Goal: Task Accomplishment & Management: Manage account settings

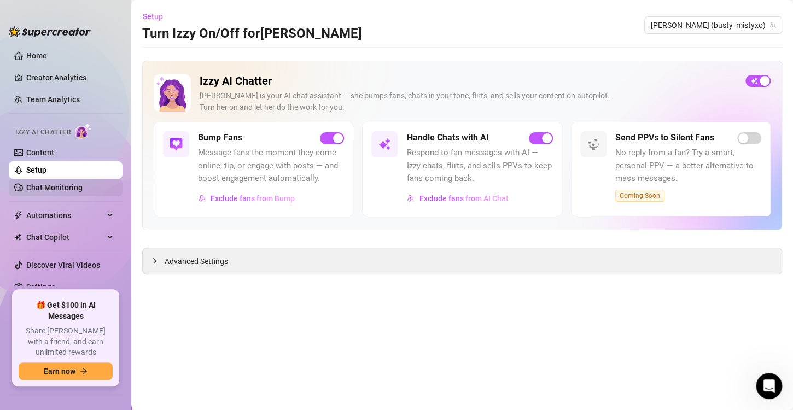
scroll to position [1052, 0]
click at [50, 186] on link "Chat Monitoring" at bounding box center [54, 187] width 56 height 9
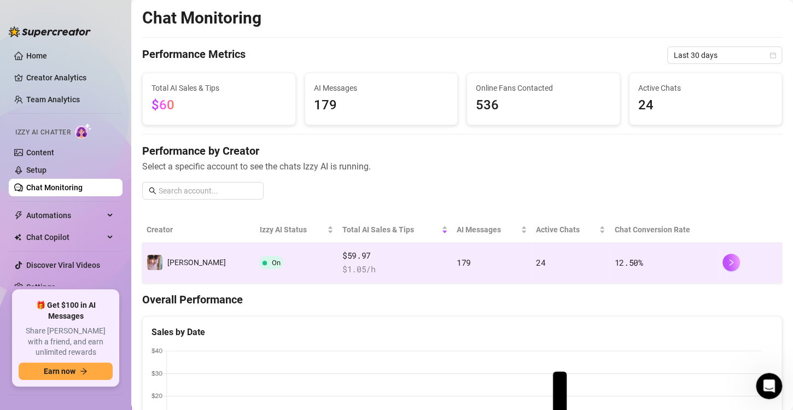
click at [263, 256] on span at bounding box center [265, 262] width 4 height 13
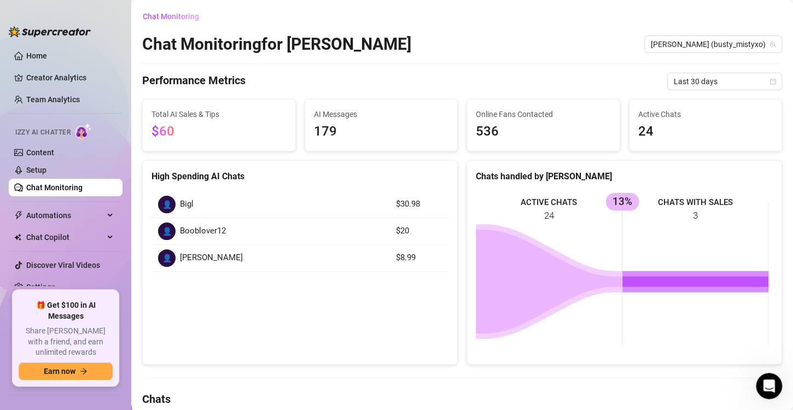
scroll to position [359, 0]
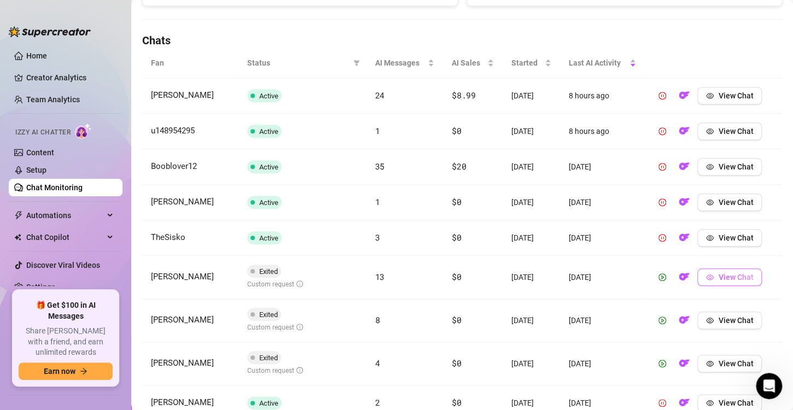
click at [721, 273] on span "View Chat" at bounding box center [735, 277] width 35 height 9
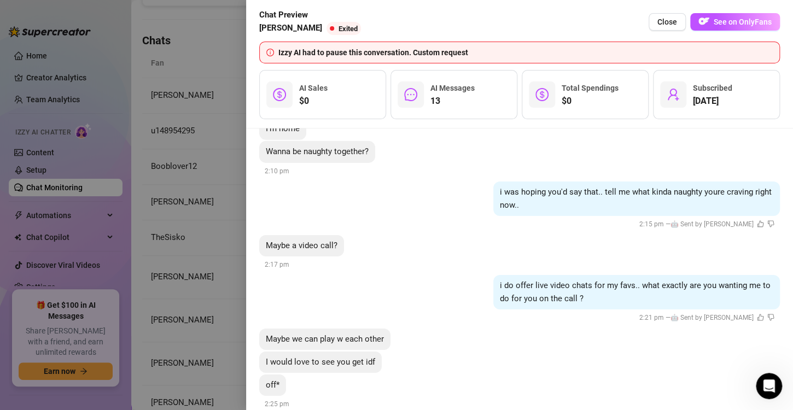
scroll to position [3840, 0]
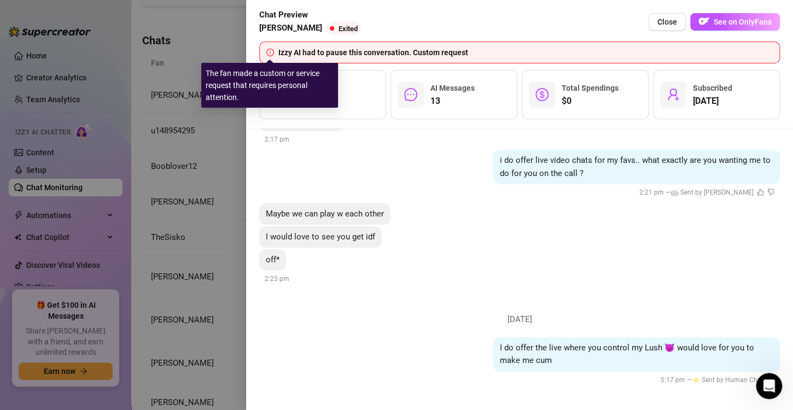
click at [272, 52] on icon "info-circle" at bounding box center [270, 53] width 8 height 8
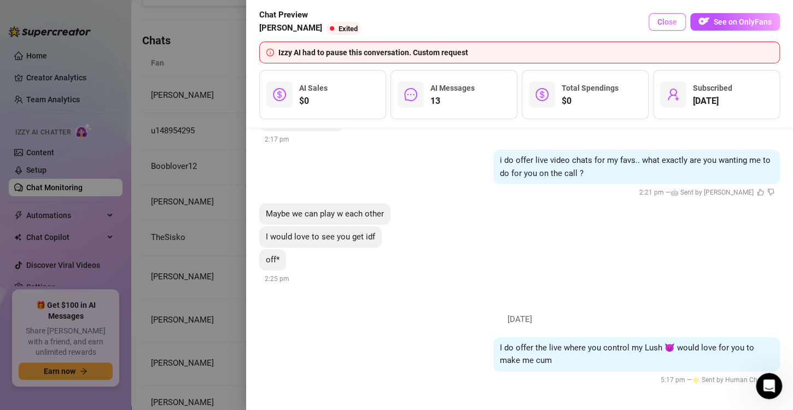
click at [665, 25] on span "Close" at bounding box center [668, 22] width 20 height 9
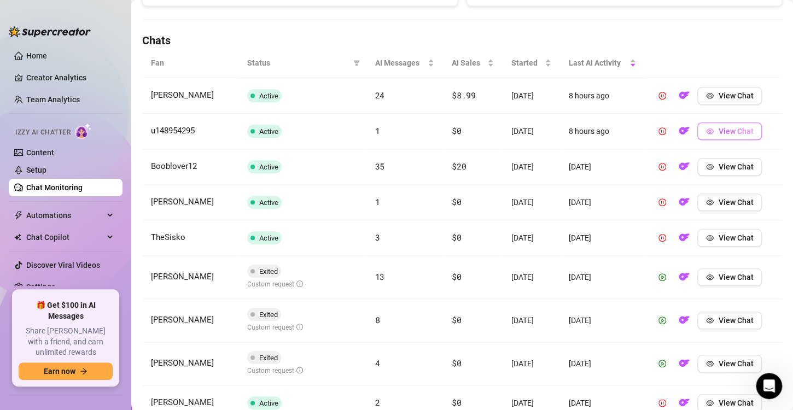
click at [720, 127] on span "View Chat" at bounding box center [735, 131] width 35 height 9
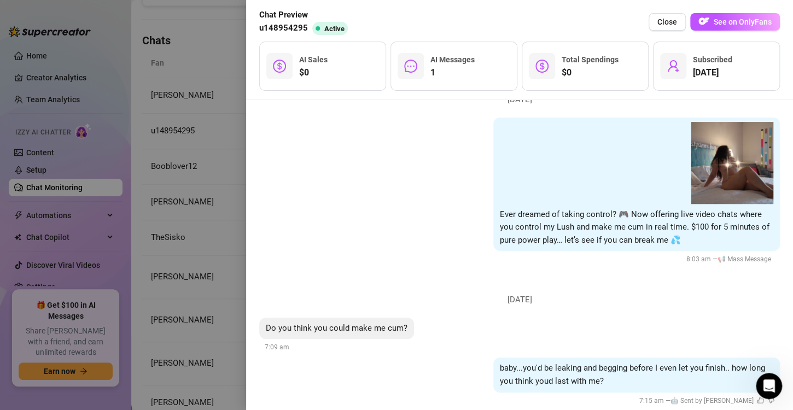
scroll to position [2482, 0]
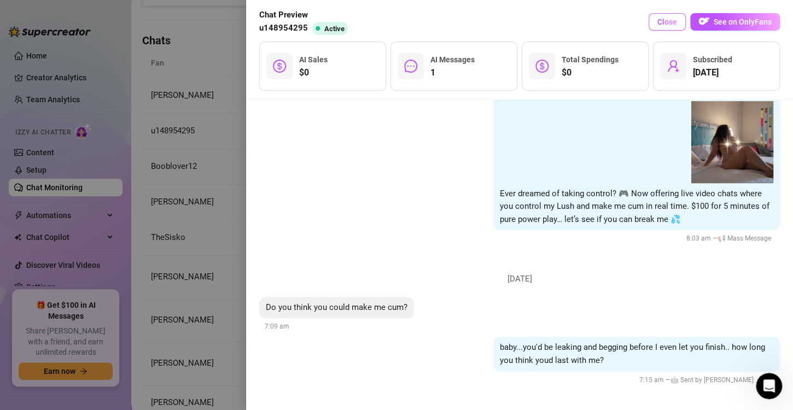
click at [669, 21] on span "Close" at bounding box center [668, 22] width 20 height 9
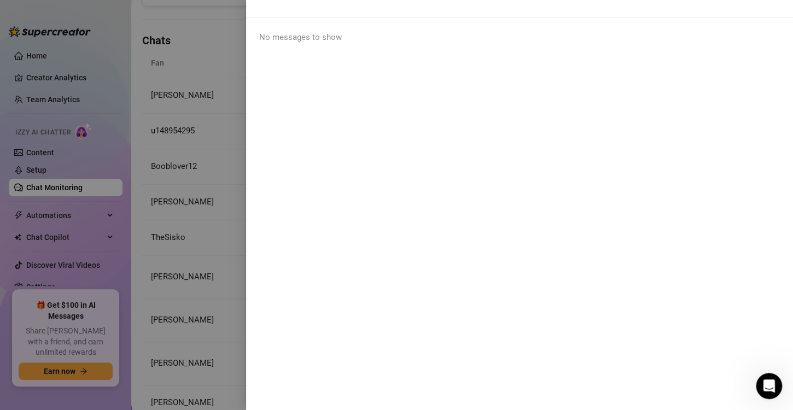
scroll to position [0, 0]
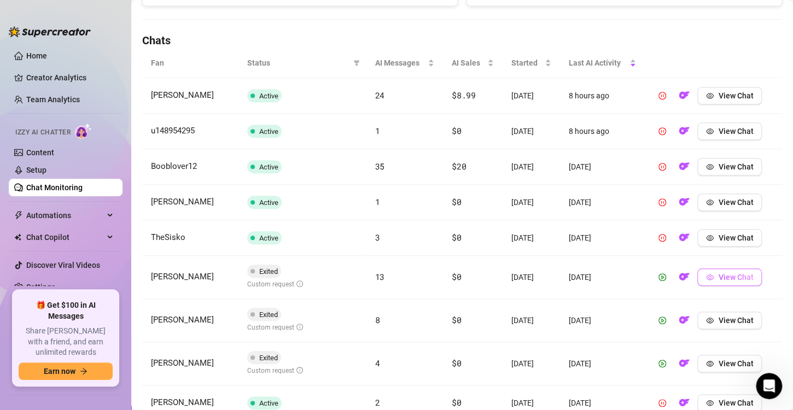
click at [718, 273] on span "View Chat" at bounding box center [735, 277] width 35 height 9
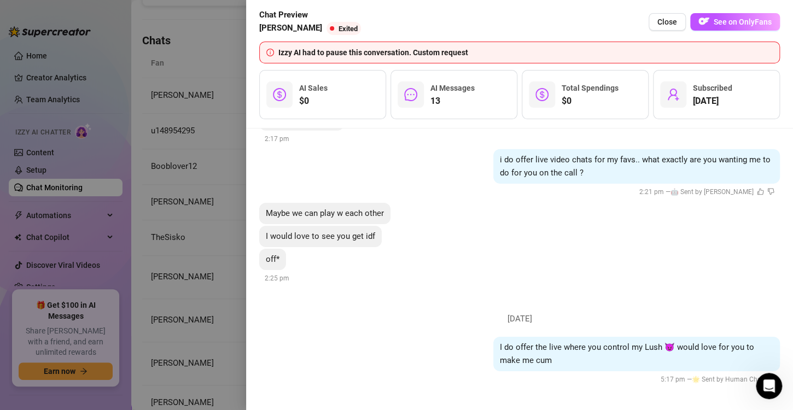
scroll to position [3673, 0]
click at [241, 285] on div at bounding box center [396, 205] width 793 height 410
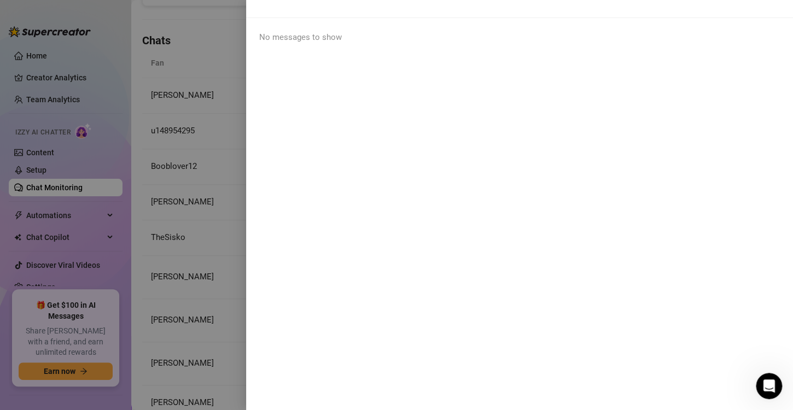
scroll to position [0, 0]
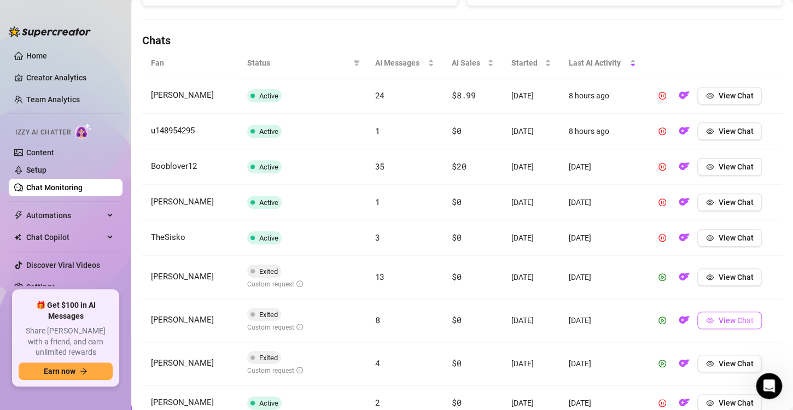
click at [711, 315] on button "View Chat" at bounding box center [730, 321] width 65 height 18
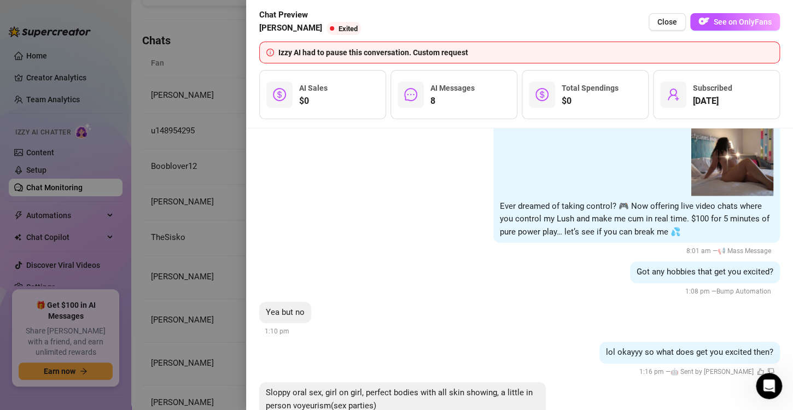
scroll to position [1600, 0]
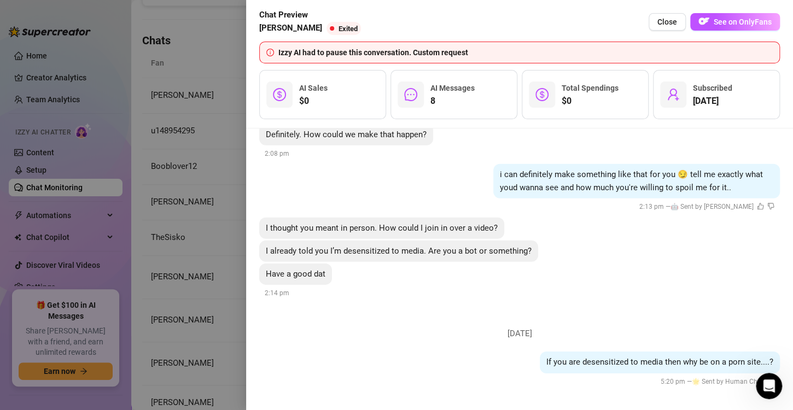
click at [228, 308] on div at bounding box center [396, 205] width 793 height 410
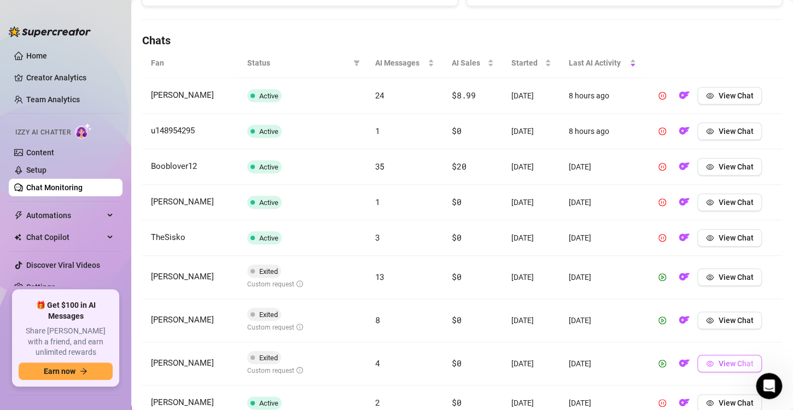
click at [718, 361] on span "View Chat" at bounding box center [735, 363] width 35 height 9
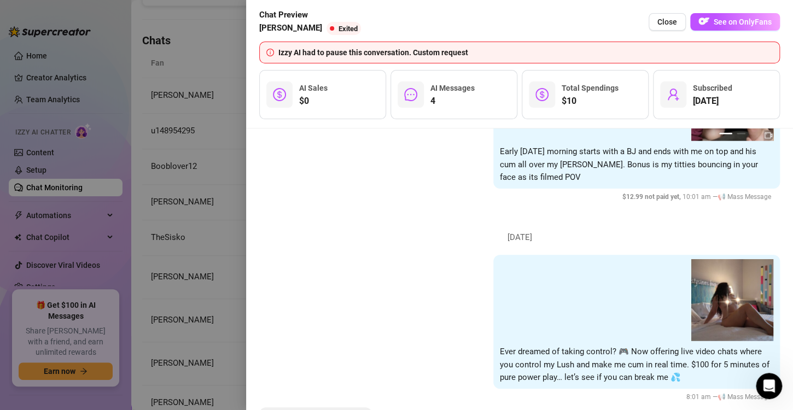
scroll to position [2027, 0]
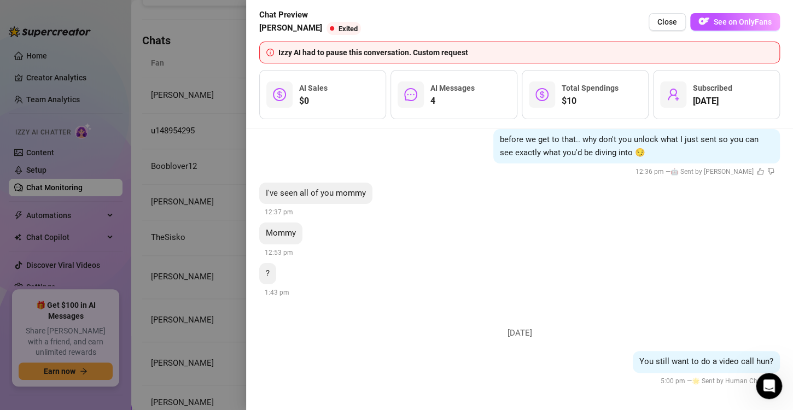
click at [237, 206] on div at bounding box center [396, 205] width 793 height 410
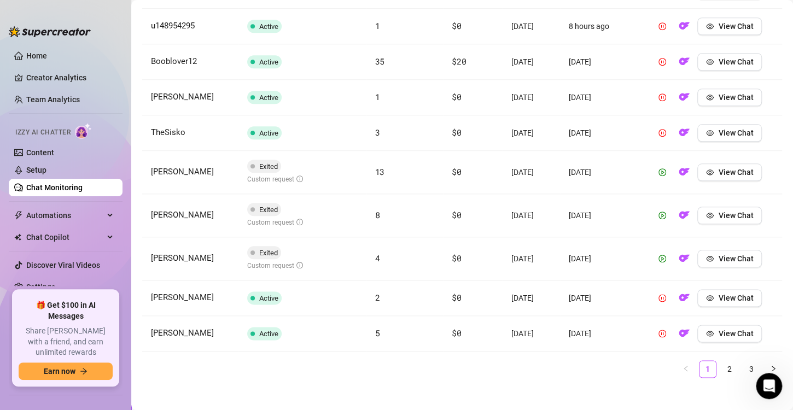
scroll to position [471, 0]
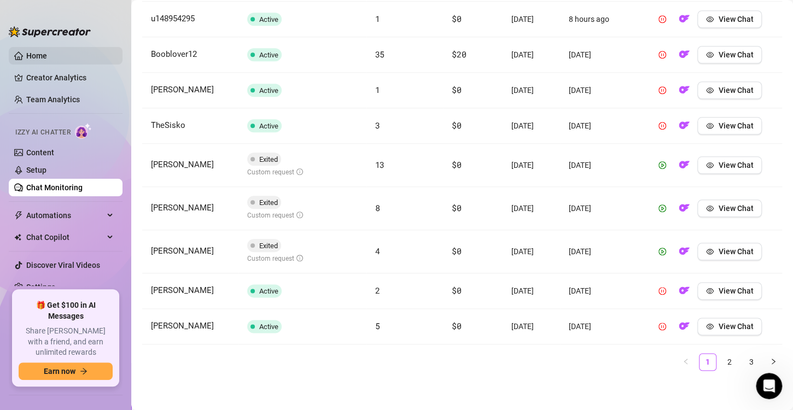
click at [35, 54] on link "Home" at bounding box center [36, 55] width 21 height 9
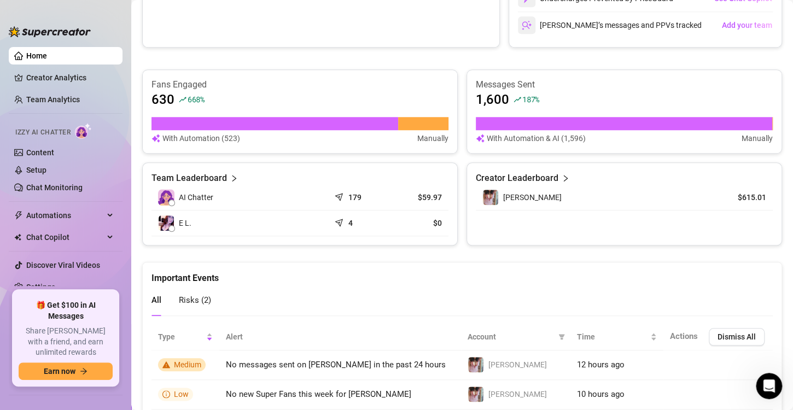
scroll to position [410, 0]
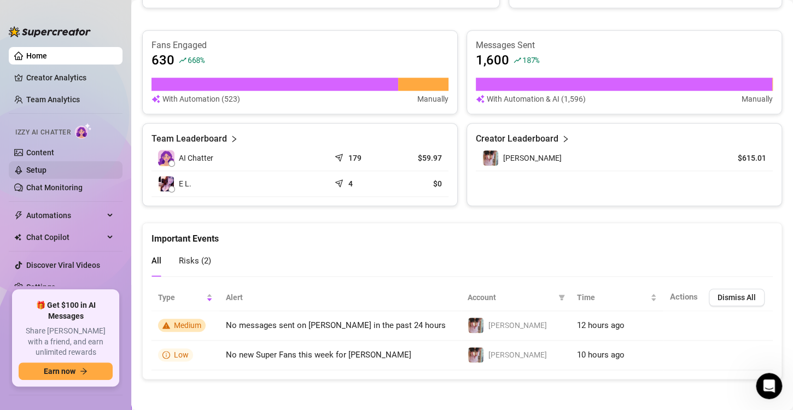
click at [38, 166] on link "Setup" at bounding box center [36, 170] width 20 height 9
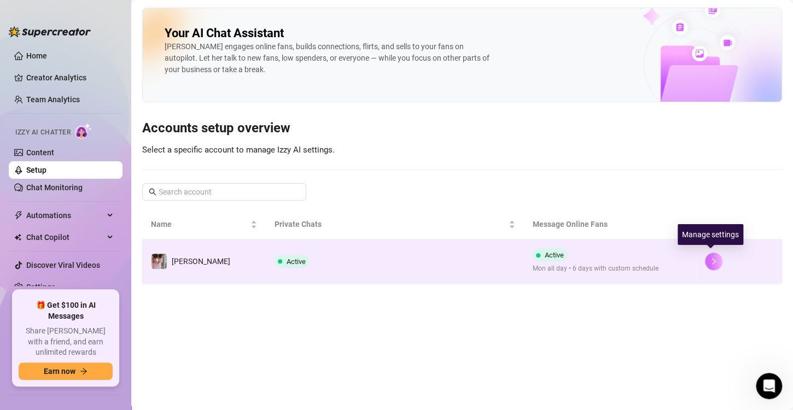
click at [705, 262] on button "button" at bounding box center [714, 262] width 18 height 18
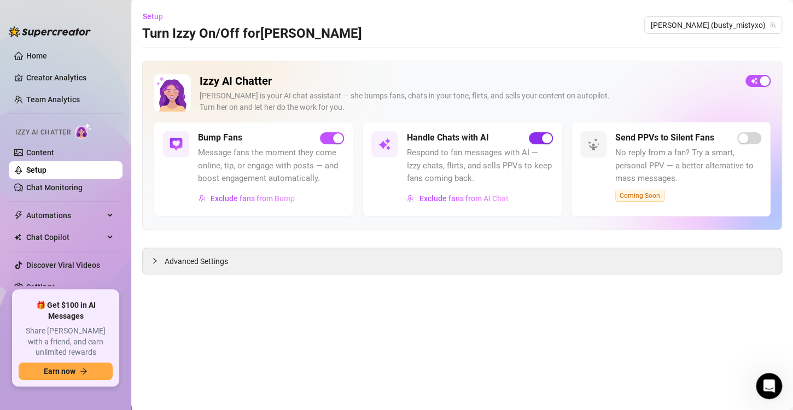
click at [541, 139] on button "button" at bounding box center [541, 138] width 24 height 12
click at [188, 264] on span "Advanced Settings" at bounding box center [196, 262] width 63 height 12
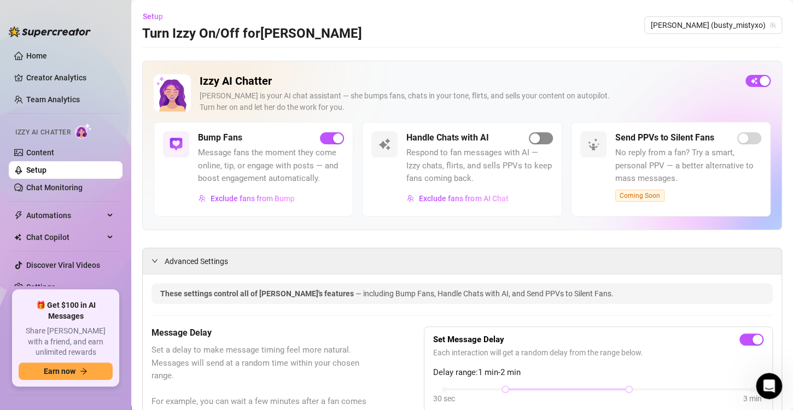
click at [538, 136] on span "button" at bounding box center [541, 138] width 24 height 12
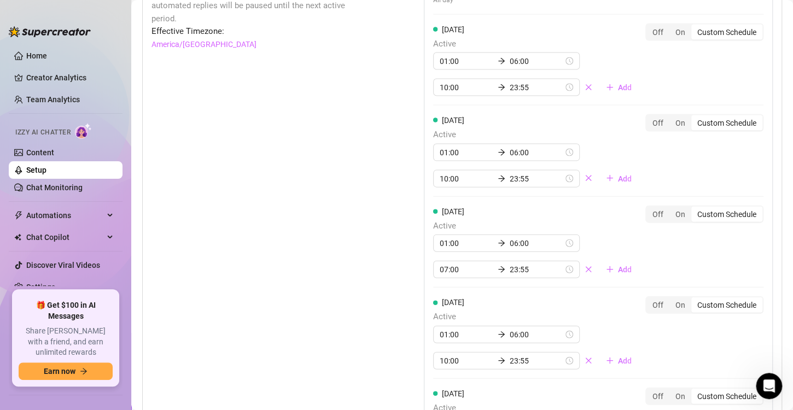
scroll to position [1331, 0]
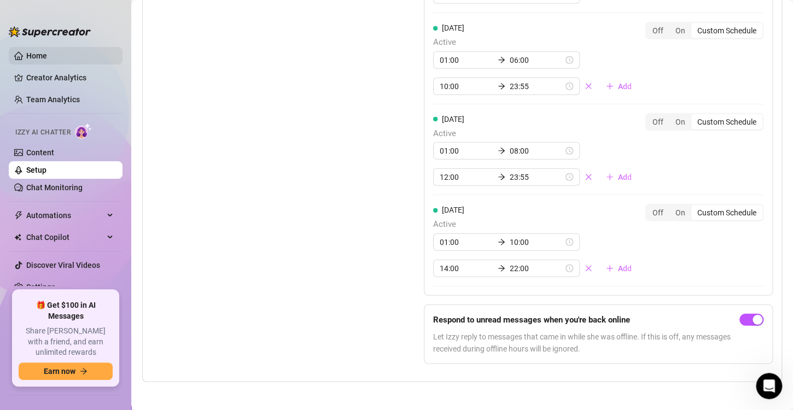
click at [41, 57] on link "Home" at bounding box center [36, 55] width 21 height 9
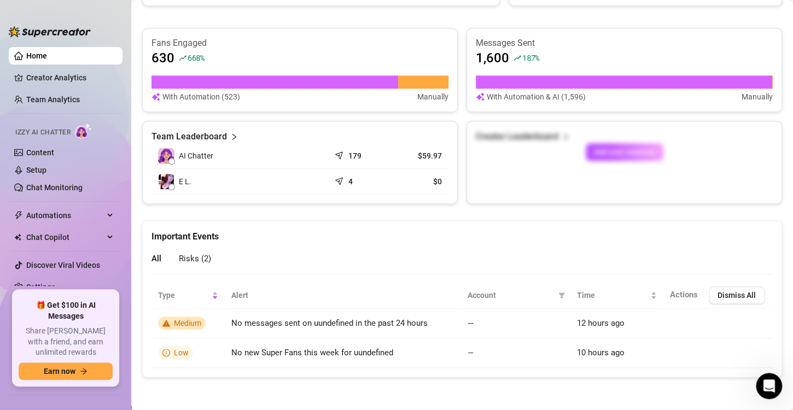
scroll to position [410, 0]
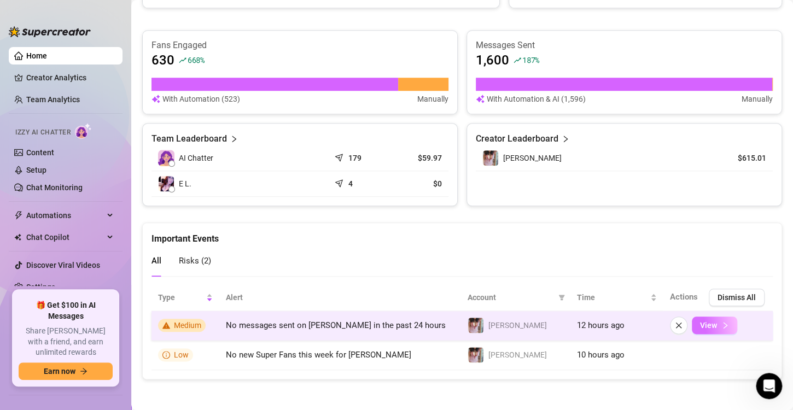
click at [706, 321] on span "View" at bounding box center [708, 325] width 17 height 9
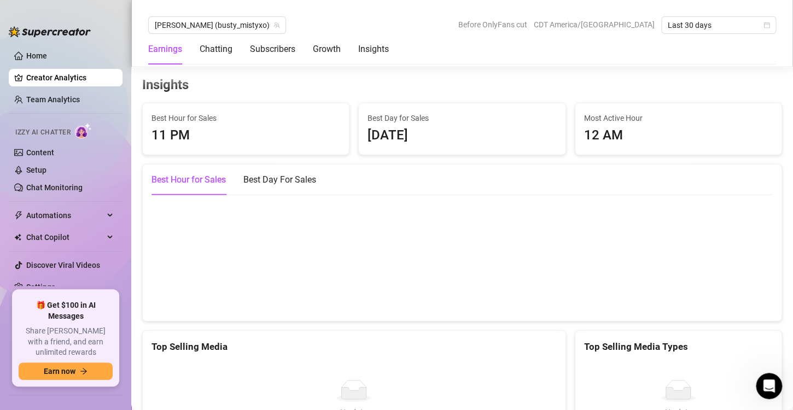
scroll to position [1847, 0]
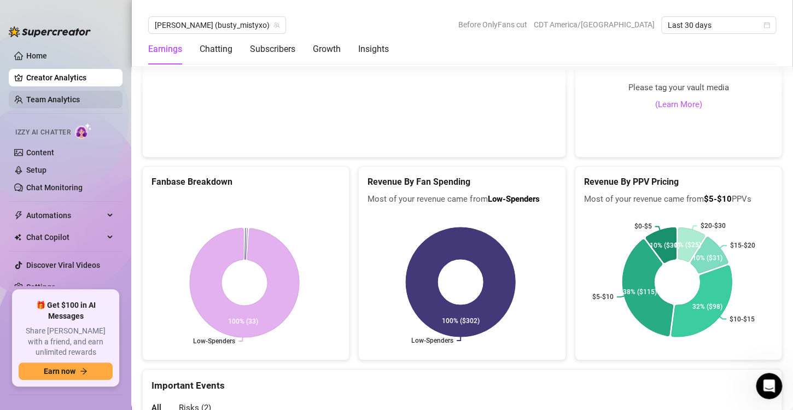
click at [49, 95] on link "Team Analytics" at bounding box center [53, 99] width 54 height 9
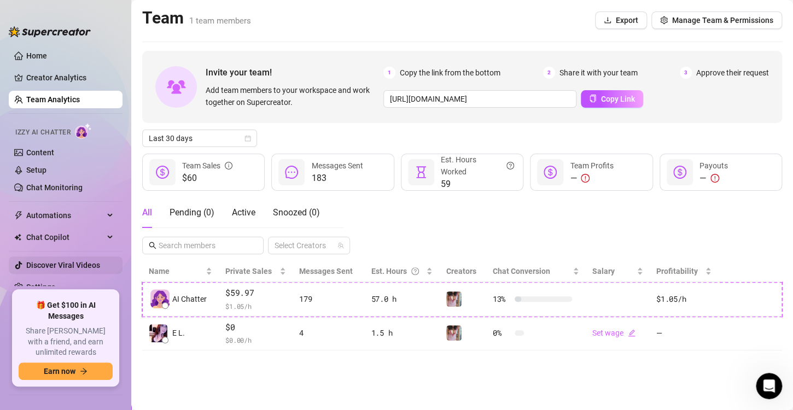
click at [51, 265] on link "Discover Viral Videos" at bounding box center [63, 265] width 74 height 9
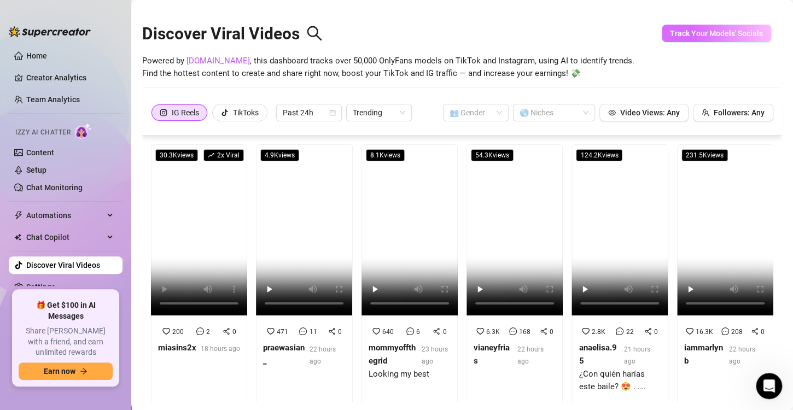
click at [706, 32] on span "Track Your Models' Socials" at bounding box center [716, 33] width 93 height 9
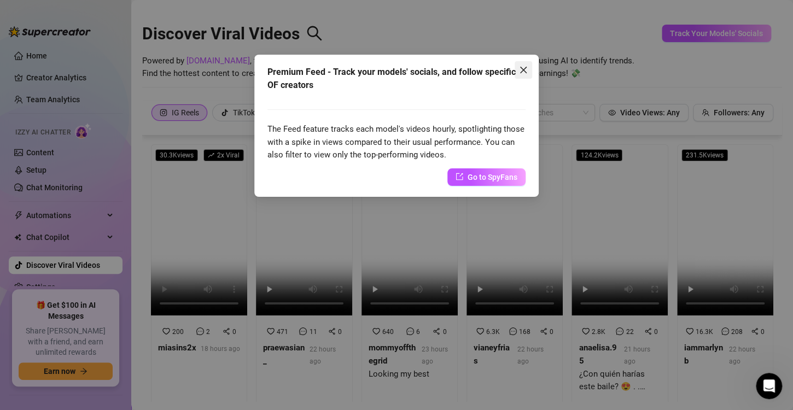
click at [527, 68] on icon "close" at bounding box center [523, 70] width 9 height 9
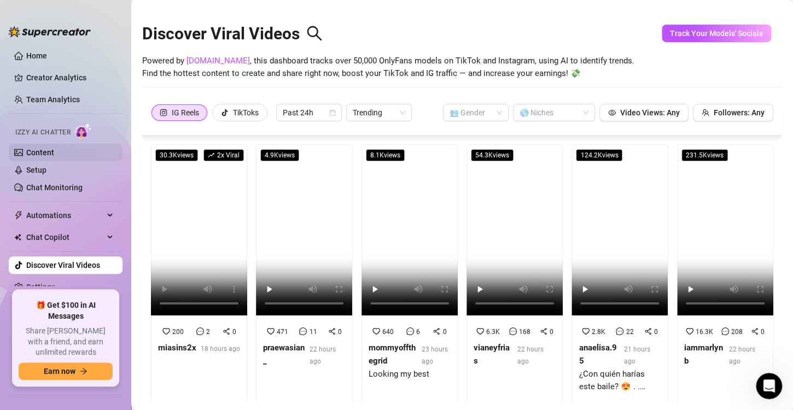
click at [51, 148] on link "Content" at bounding box center [40, 152] width 28 height 9
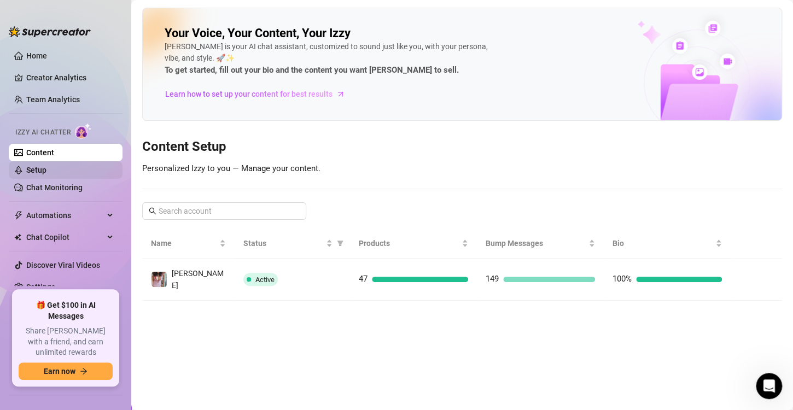
click at [47, 166] on link "Setup" at bounding box center [36, 170] width 20 height 9
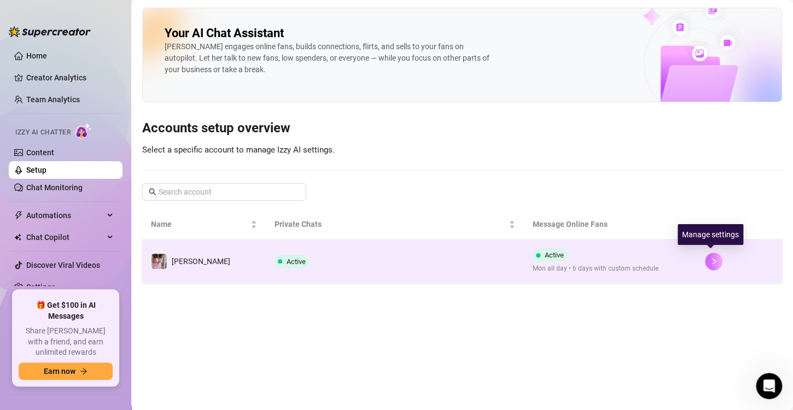
click at [710, 258] on icon "right" at bounding box center [714, 262] width 8 height 8
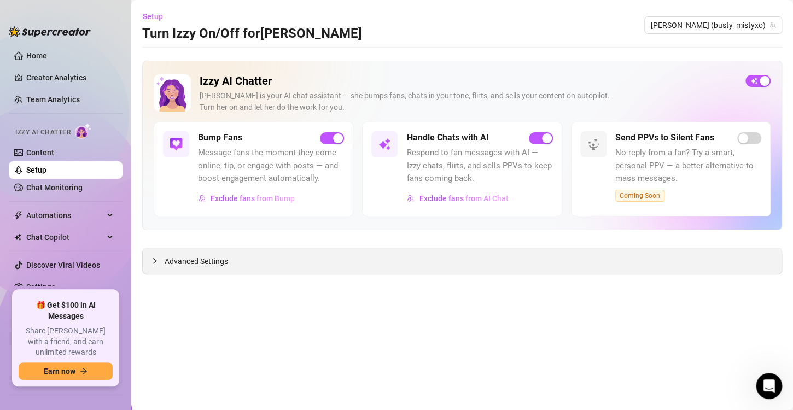
click at [192, 259] on span "Advanced Settings" at bounding box center [196, 262] width 63 height 12
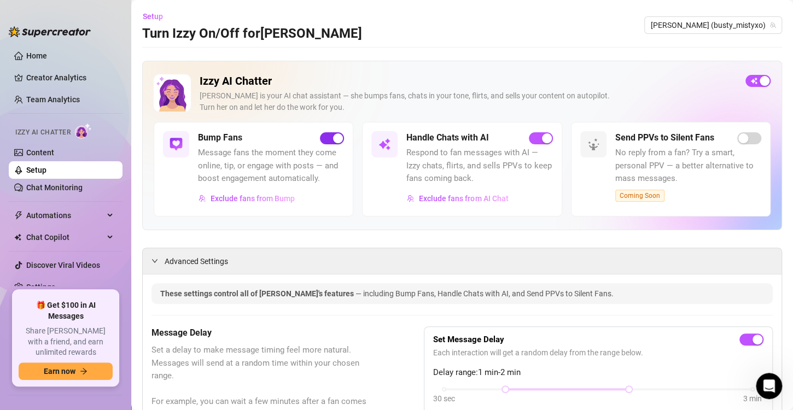
click at [325, 140] on span "button" at bounding box center [332, 138] width 24 height 12
click at [542, 134] on div "button" at bounding box center [547, 139] width 10 height 10
click at [242, 198] on span "Exclude fans from Bump" at bounding box center [253, 198] width 84 height 9
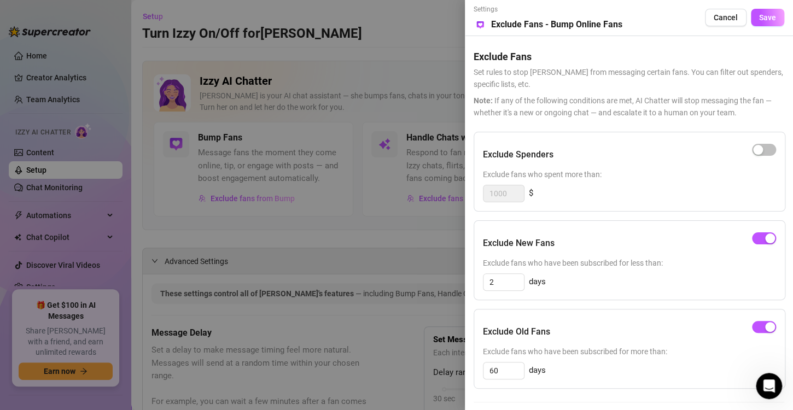
click at [336, 228] on div at bounding box center [396, 205] width 793 height 410
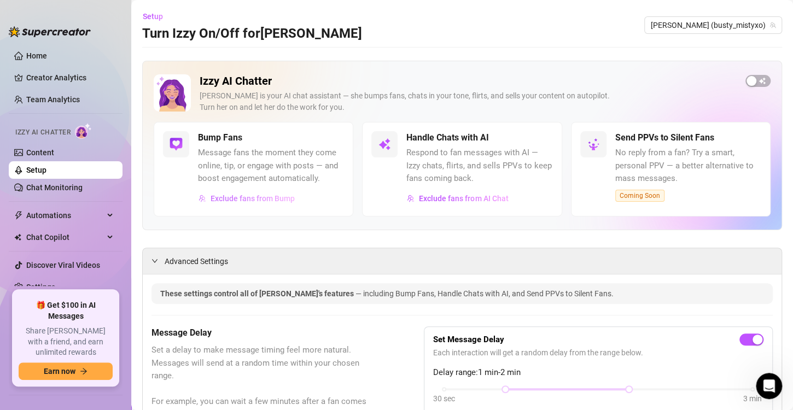
click at [249, 199] on span "Exclude fans from Bump" at bounding box center [253, 198] width 84 height 9
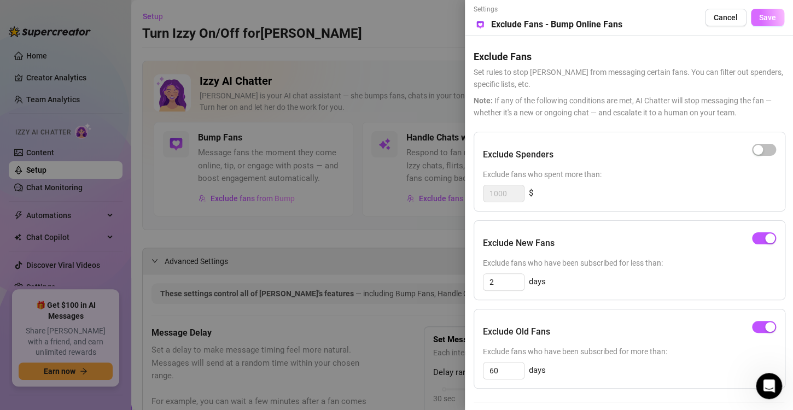
click at [761, 19] on span "Save" at bounding box center [767, 17] width 17 height 9
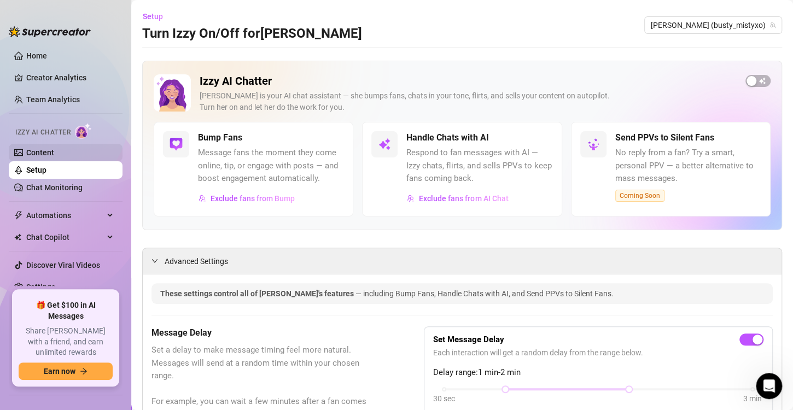
click at [47, 153] on link "Content" at bounding box center [40, 152] width 28 height 9
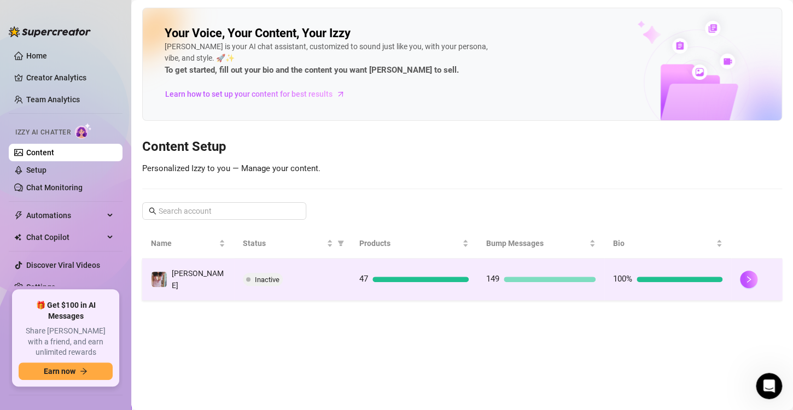
click at [256, 276] on span "Inactive" at bounding box center [267, 280] width 25 height 8
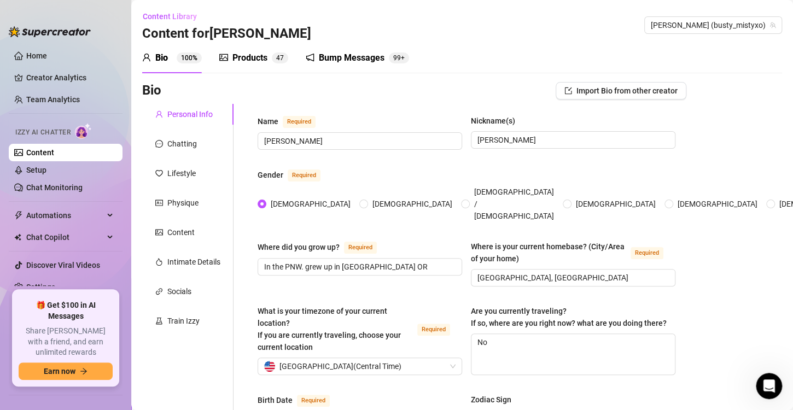
click at [351, 55] on div "Bump Messages" at bounding box center [352, 57] width 66 height 13
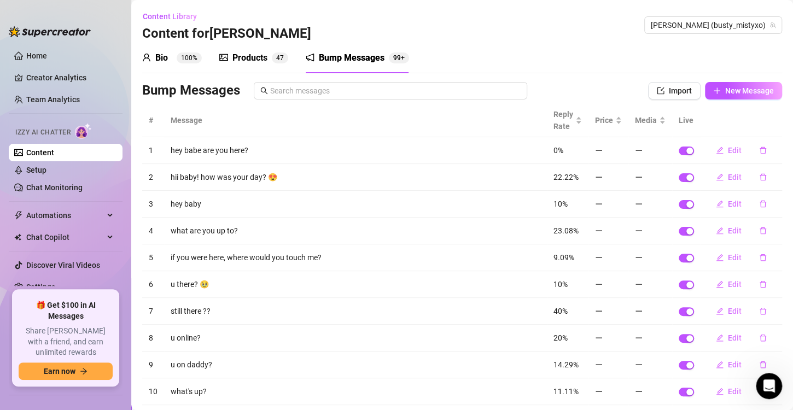
click at [258, 54] on div "Products" at bounding box center [250, 57] width 35 height 13
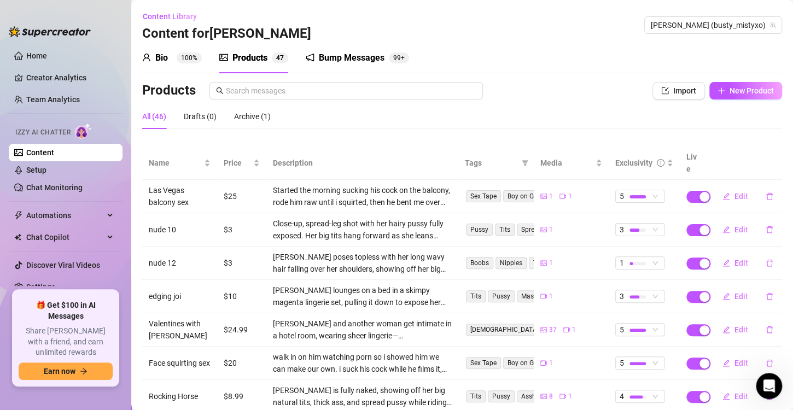
click at [162, 53] on div "Bio" at bounding box center [161, 57] width 13 height 13
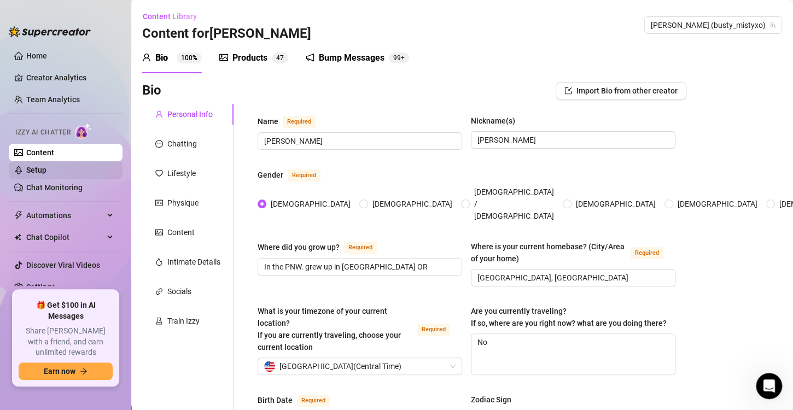
click at [42, 167] on link "Setup" at bounding box center [36, 170] width 20 height 9
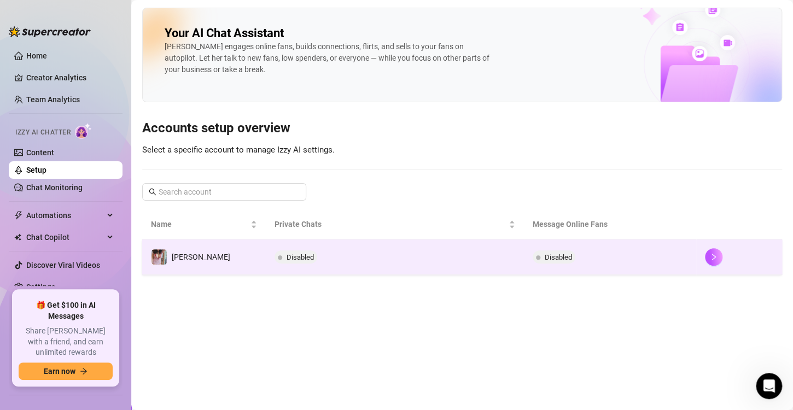
click at [545, 260] on span "Disabled" at bounding box center [558, 257] width 27 height 8
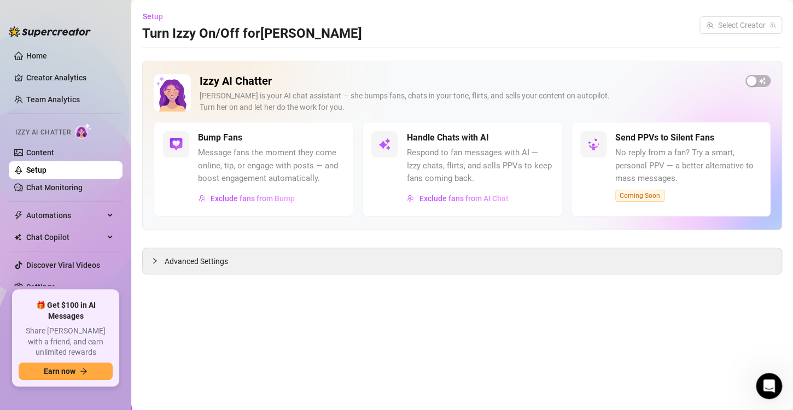
click at [544, 260] on div "Advanced Settings" at bounding box center [462, 261] width 639 height 26
click at [238, 193] on button "Exclude fans from Bump" at bounding box center [246, 199] width 97 height 18
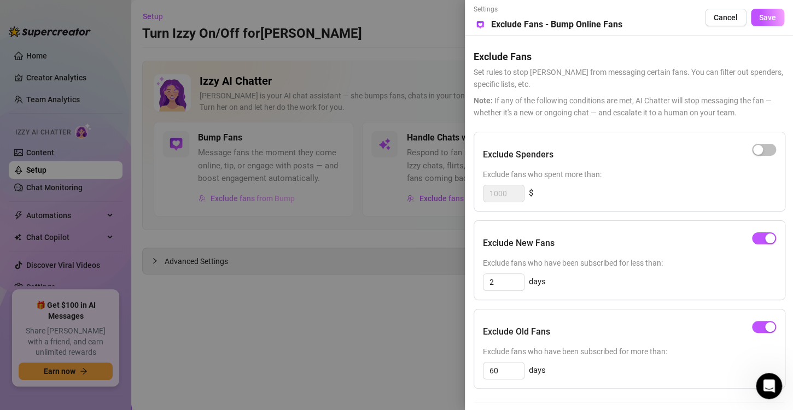
click at [238, 193] on div at bounding box center [396, 205] width 793 height 410
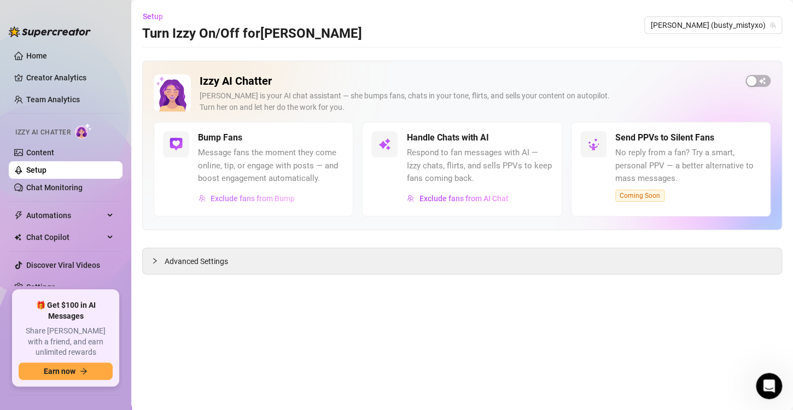
click at [238, 193] on button "Exclude fans from Bump" at bounding box center [246, 199] width 97 height 18
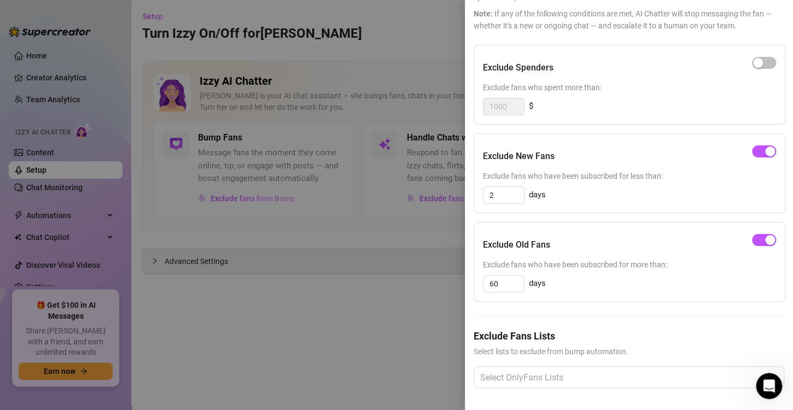
scroll to position [95, 0]
click at [752, 146] on span "button" at bounding box center [764, 152] width 24 height 12
click at [765, 235] on div "button" at bounding box center [770, 240] width 10 height 10
click at [755, 146] on button "button" at bounding box center [764, 152] width 24 height 12
click at [755, 234] on button "button" at bounding box center [764, 240] width 24 height 12
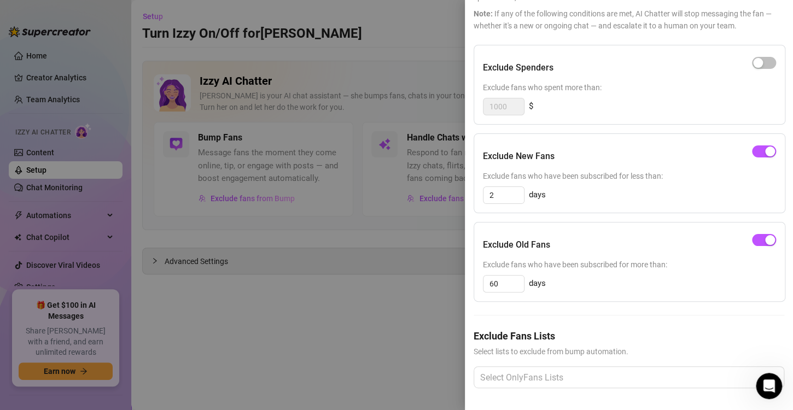
scroll to position [0, 0]
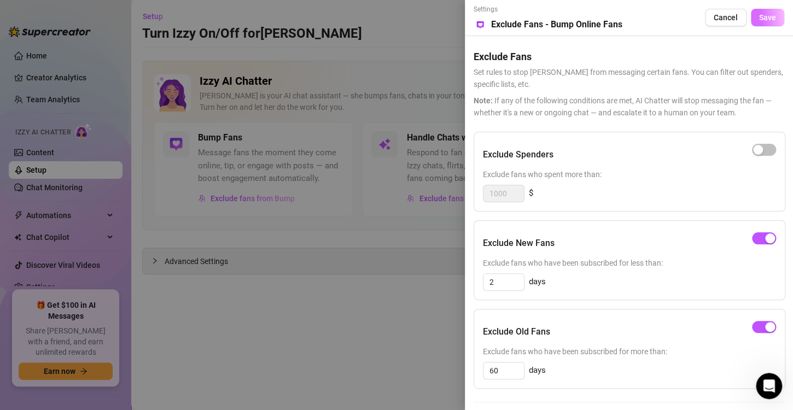
click at [768, 12] on button "Save" at bounding box center [767, 18] width 33 height 18
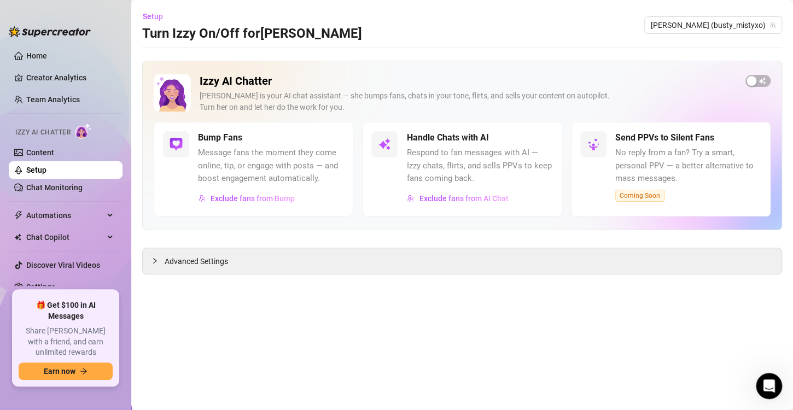
click at [477, 150] on span "Respond to fan messages with AI — Izzy chats, flirts, and sells PPVs to keep fa…" at bounding box center [480, 166] width 146 height 39
click at [752, 79] on div "button" at bounding box center [752, 81] width 10 height 10
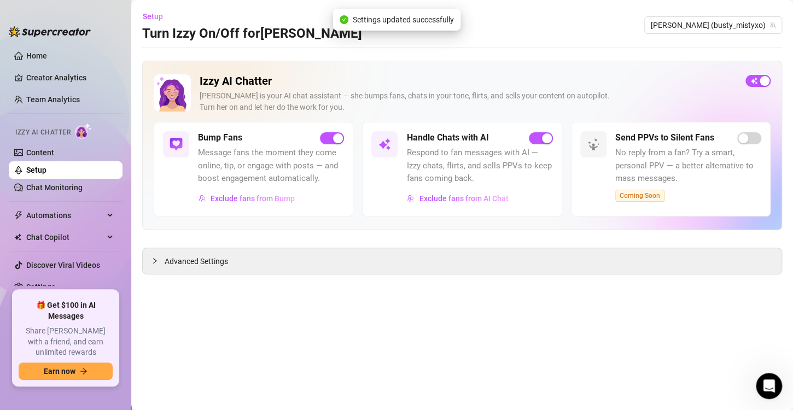
click at [444, 309] on main "Setup Turn Izzy On/Off for [PERSON_NAME] [PERSON_NAME] (busty_mistyxo) Izzy AI …" at bounding box center [462, 205] width 662 height 410
click at [32, 148] on link "Content" at bounding box center [40, 152] width 28 height 9
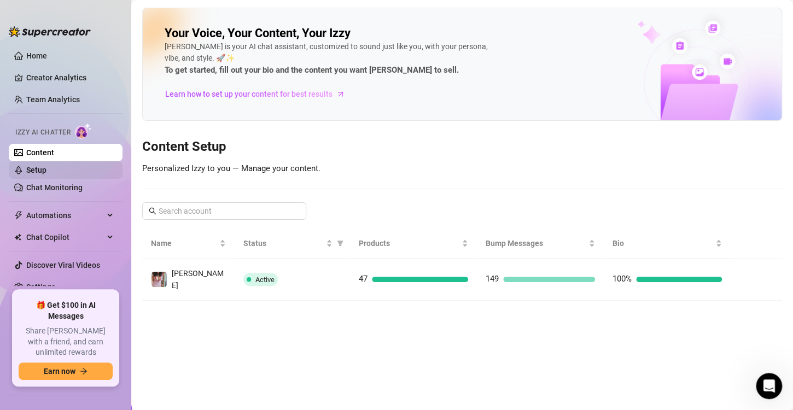
click at [32, 166] on link "Setup" at bounding box center [36, 170] width 20 height 9
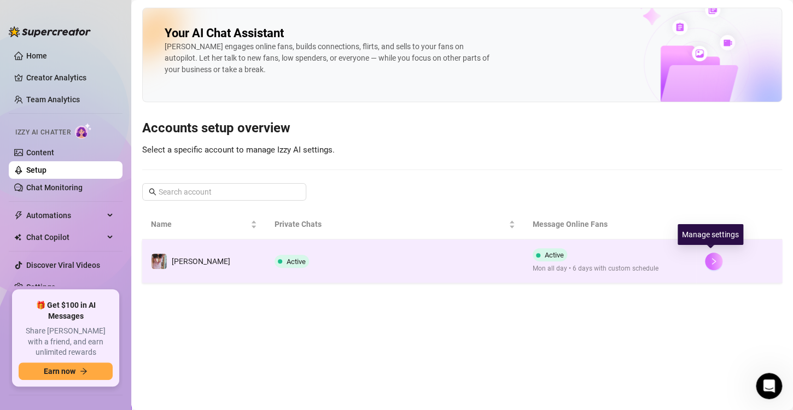
click at [710, 256] on button "button" at bounding box center [714, 262] width 18 height 18
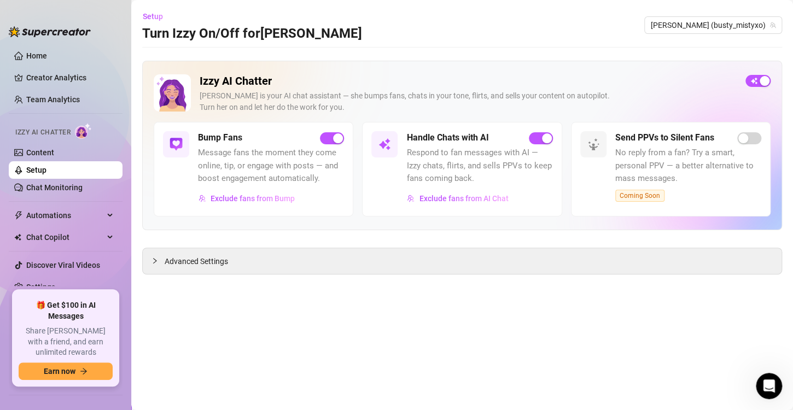
click at [452, 171] on span "Respond to fan messages with AI — Izzy chats, flirts, and sells PPVs to keep fa…" at bounding box center [480, 166] width 146 height 39
click at [448, 196] on span "Exclude fans from AI Chat" at bounding box center [463, 198] width 89 height 9
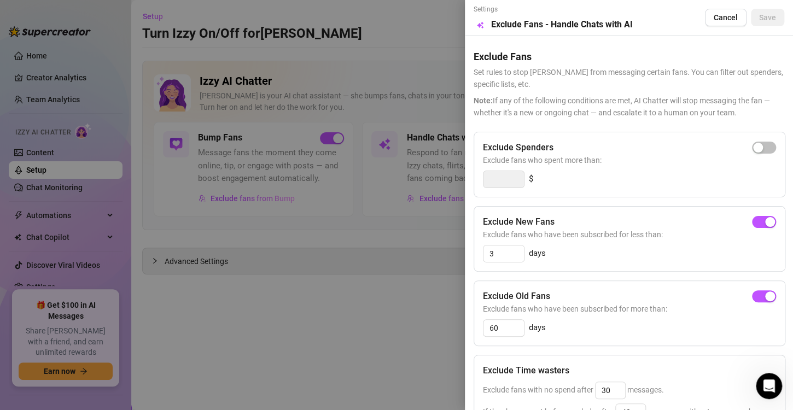
click at [341, 370] on div at bounding box center [396, 205] width 793 height 410
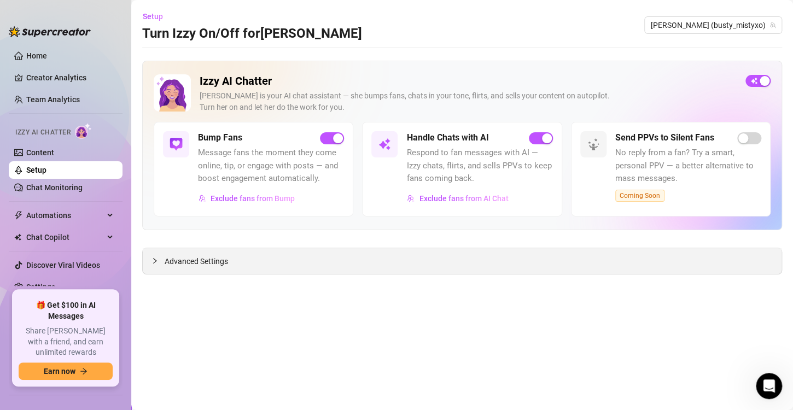
click at [185, 256] on span "Advanced Settings" at bounding box center [196, 262] width 63 height 12
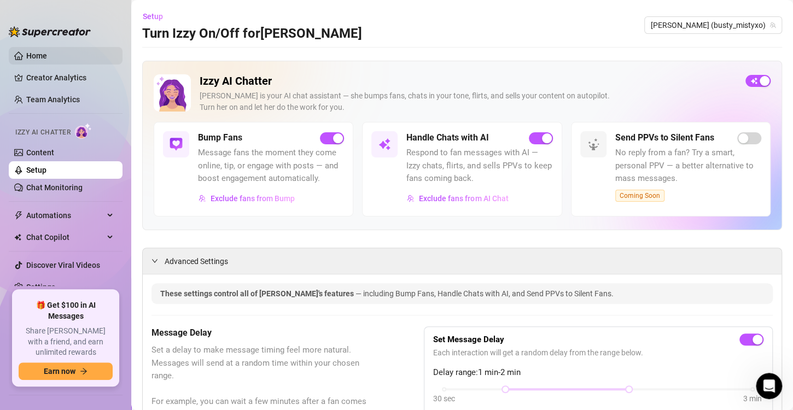
click at [41, 57] on link "Home" at bounding box center [36, 55] width 21 height 9
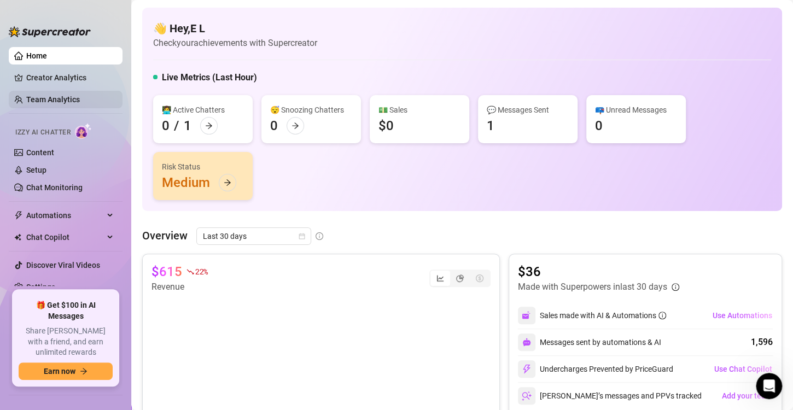
click at [45, 95] on link "Team Analytics" at bounding box center [53, 99] width 54 height 9
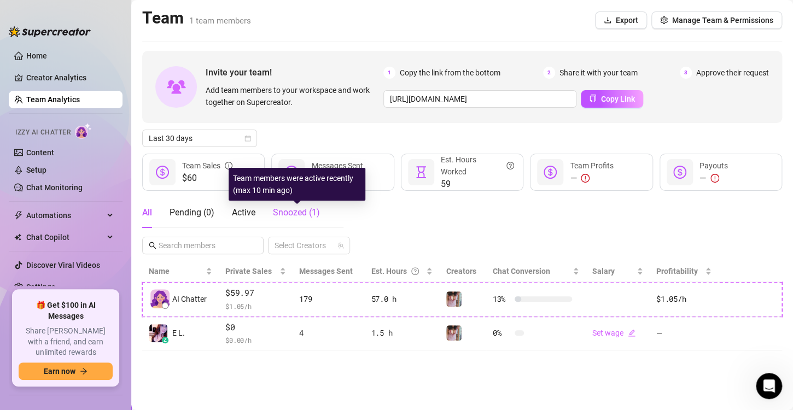
click at [289, 212] on span "Snoozed ( 1 )" at bounding box center [296, 212] width 47 height 10
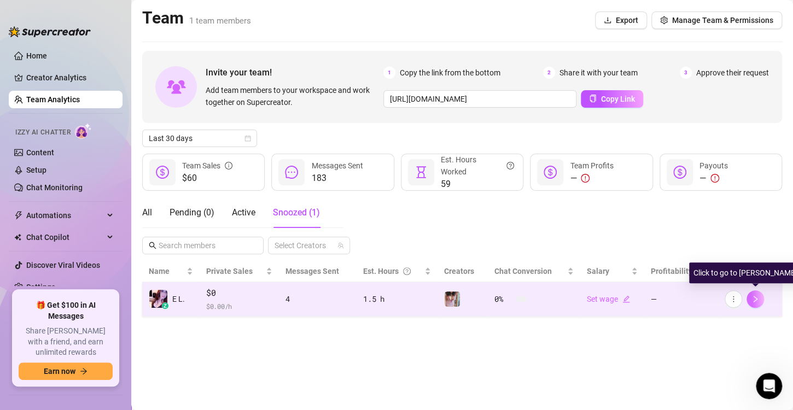
scroll to position [1052, 0]
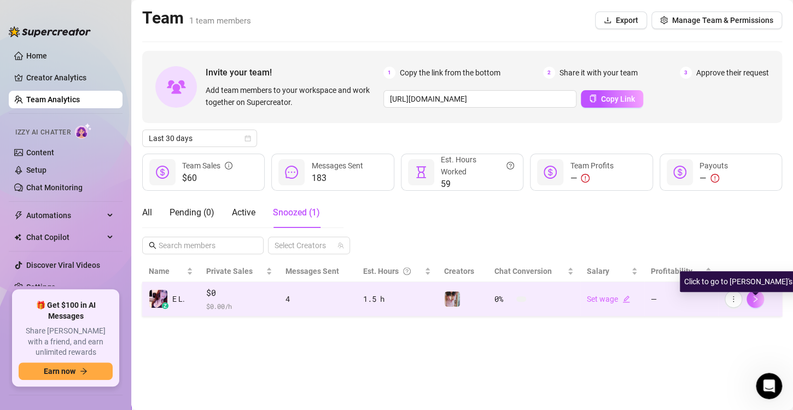
click at [754, 298] on icon "right" at bounding box center [756, 299] width 8 height 8
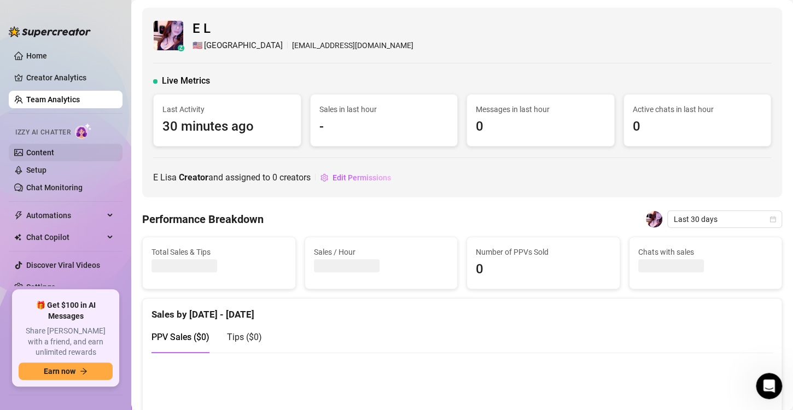
click at [40, 148] on link "Content" at bounding box center [40, 152] width 28 height 9
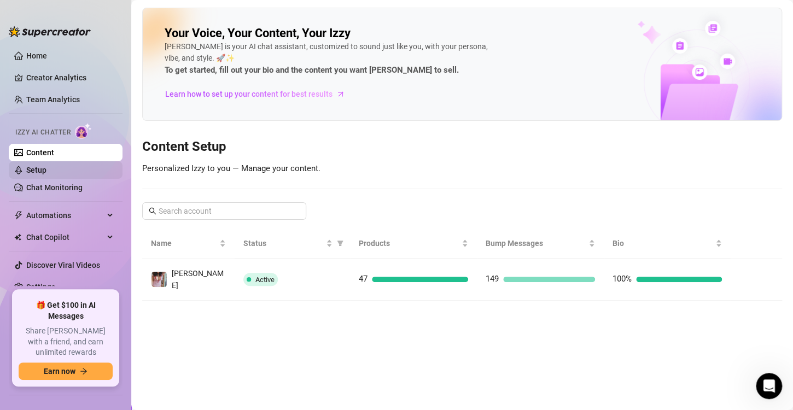
click at [42, 167] on link "Setup" at bounding box center [36, 170] width 20 height 9
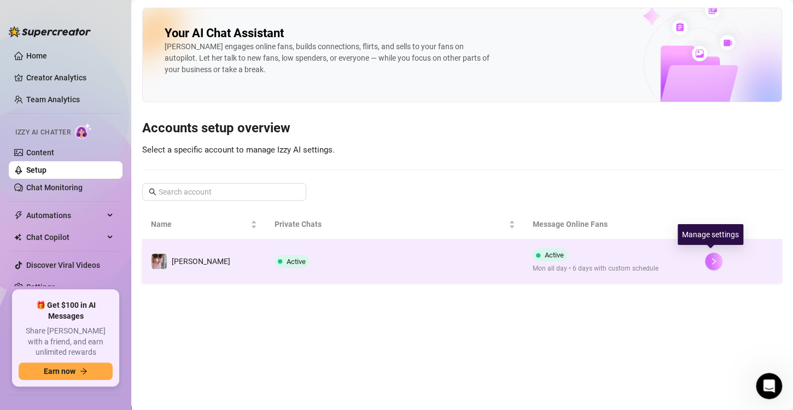
click at [705, 254] on button "button" at bounding box center [714, 262] width 18 height 18
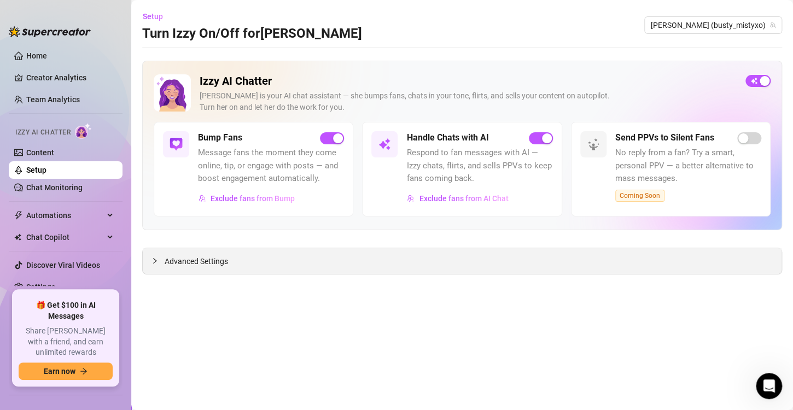
click at [207, 260] on span "Advanced Settings" at bounding box center [196, 262] width 63 height 12
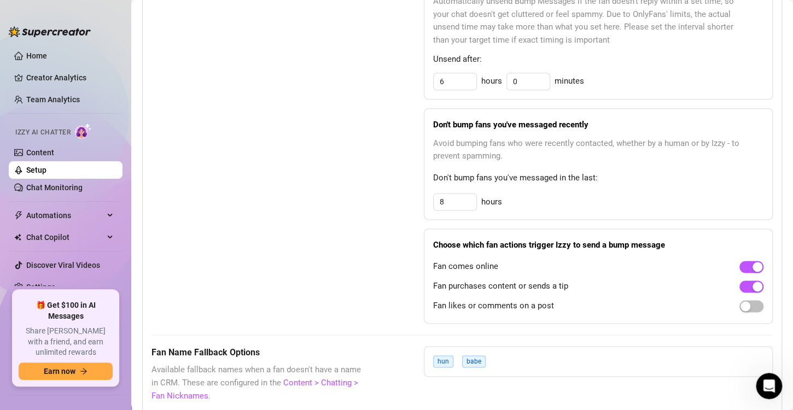
scroll to position [591, 0]
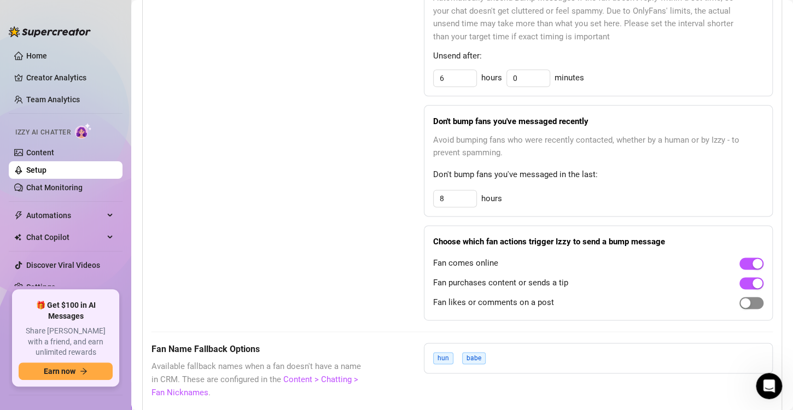
click at [752, 304] on span "button" at bounding box center [752, 303] width 24 height 12
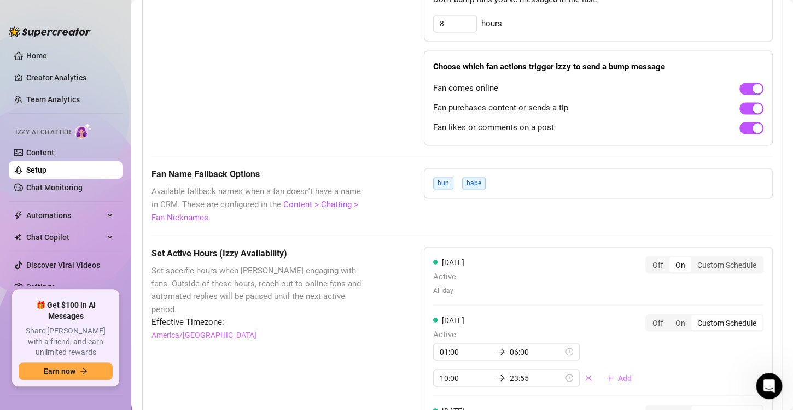
scroll to position [788, 0]
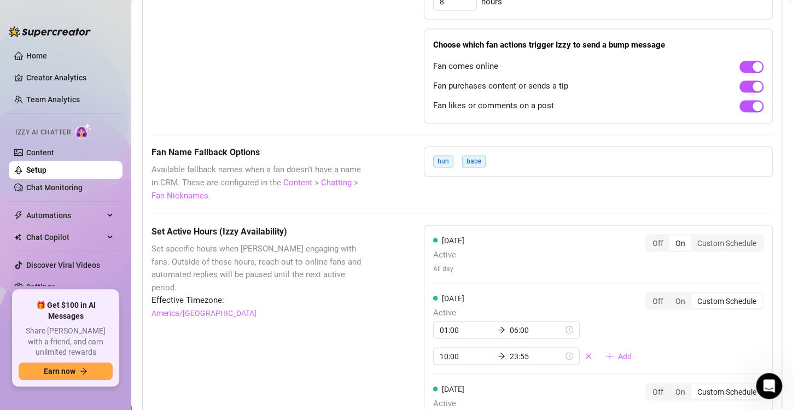
click at [184, 193] on link "Content > Chatting > Fan Nicknames" at bounding box center [255, 189] width 207 height 23
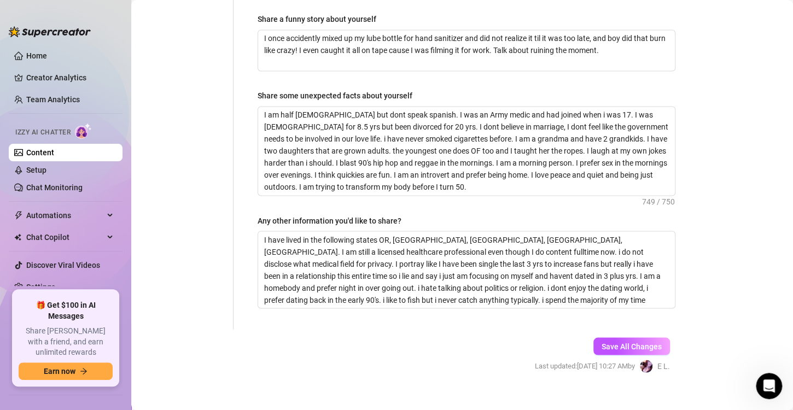
scroll to position [788, 0]
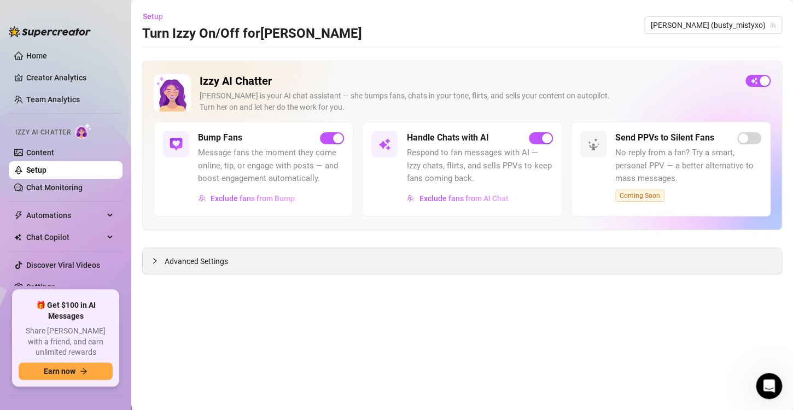
click at [187, 261] on span "Advanced Settings" at bounding box center [196, 262] width 63 height 12
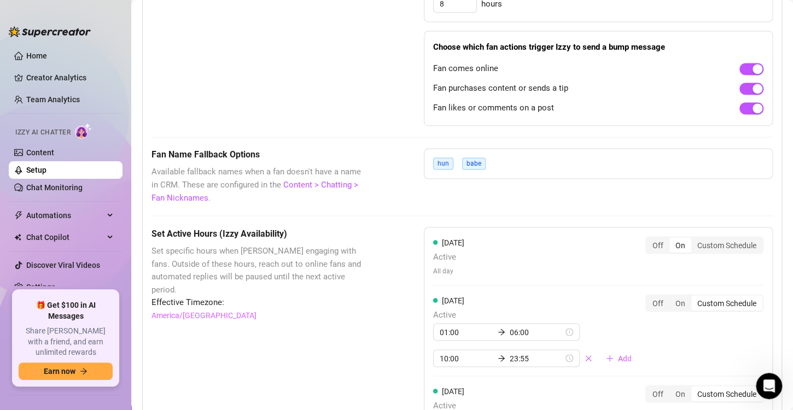
scroll to position [809, 0]
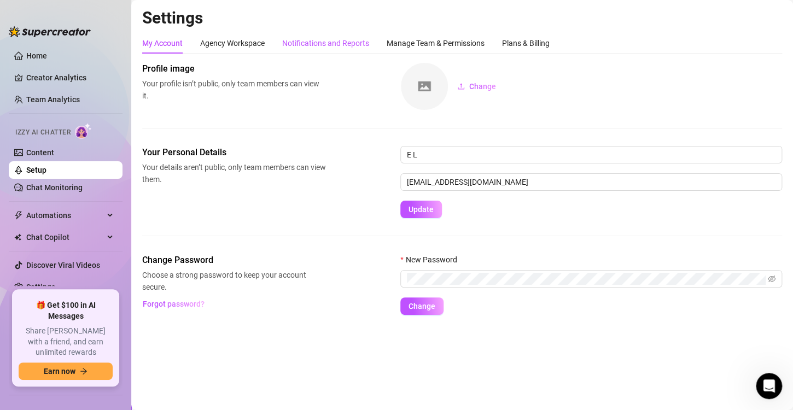
click at [306, 45] on div "Notifications and Reports" at bounding box center [325, 43] width 87 height 12
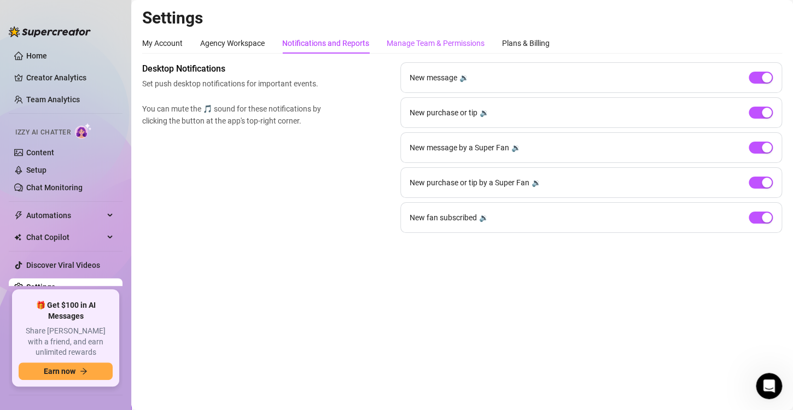
click at [450, 39] on div "Manage Team & Permissions" at bounding box center [436, 43] width 98 height 12
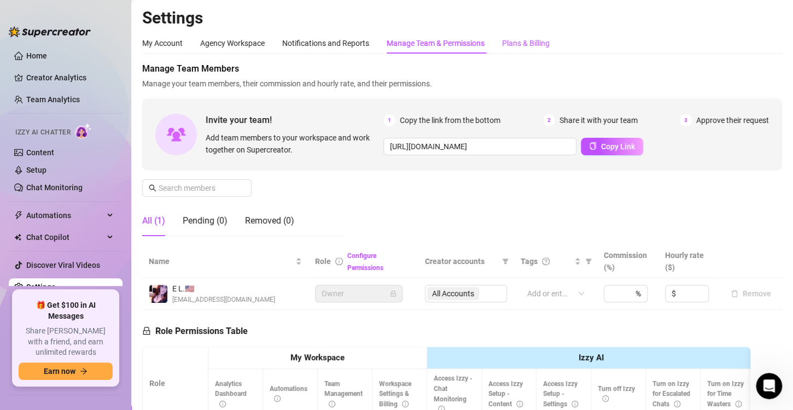
click at [530, 45] on div "Plans & Billing" at bounding box center [526, 43] width 48 height 12
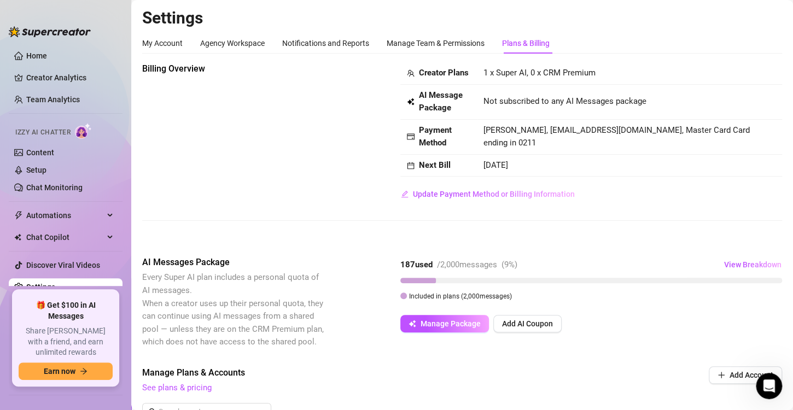
scroll to position [310, 0]
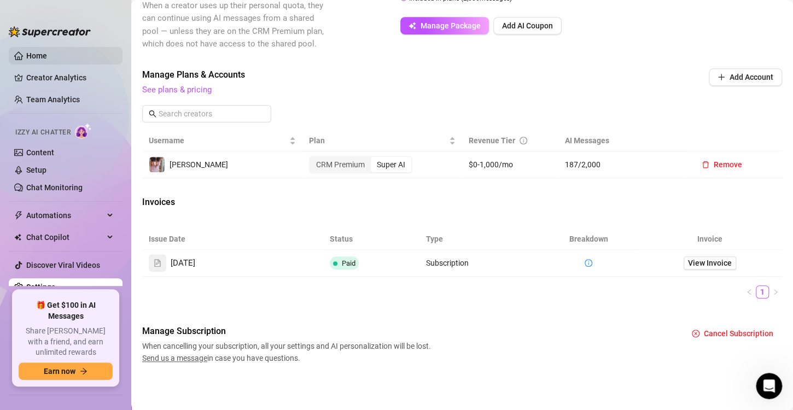
click at [40, 57] on link "Home" at bounding box center [36, 55] width 21 height 9
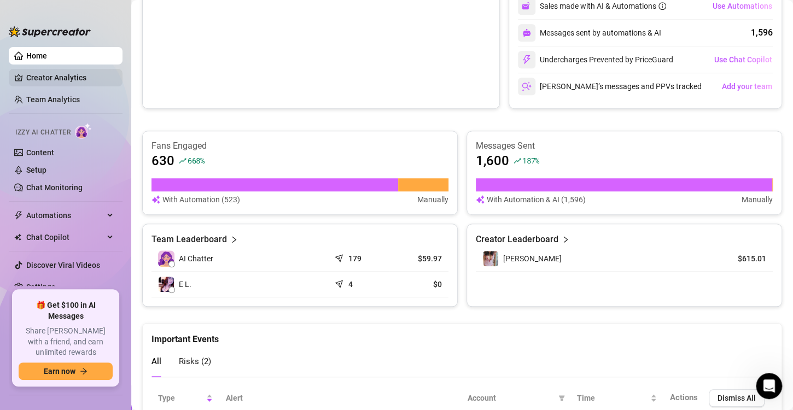
click at [39, 74] on link "Creator Analytics" at bounding box center [70, 78] width 88 height 18
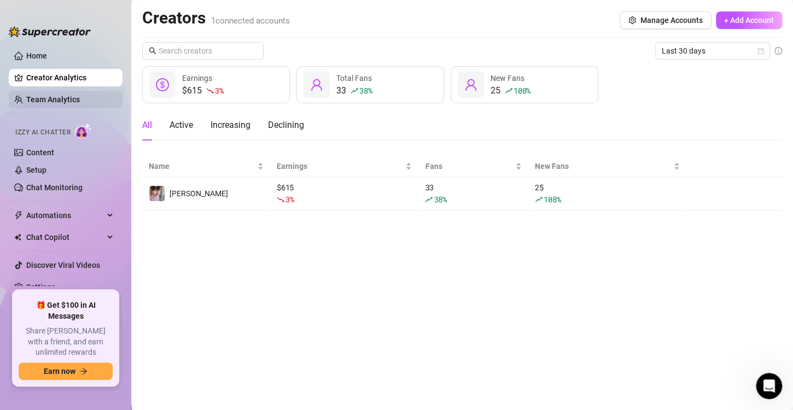
click at [44, 95] on link "Team Analytics" at bounding box center [53, 99] width 54 height 9
